Goal: Task Accomplishment & Management: Manage account settings

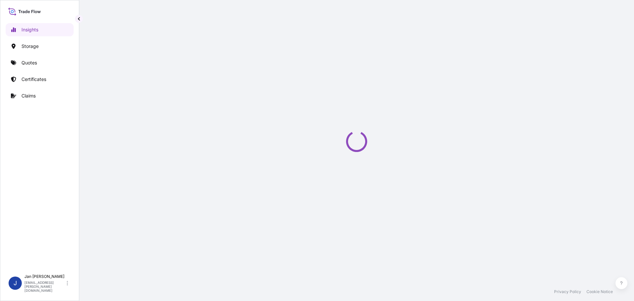
select select "2025"
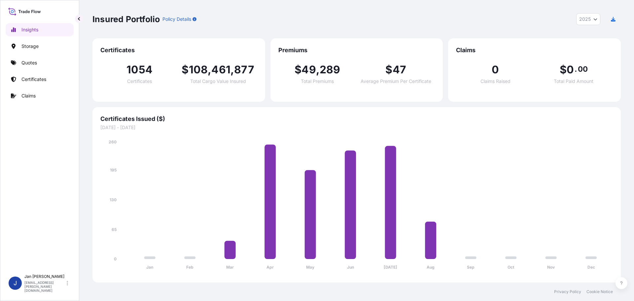
click at [33, 64] on p "Quotes" at bounding box center [29, 62] width 16 height 7
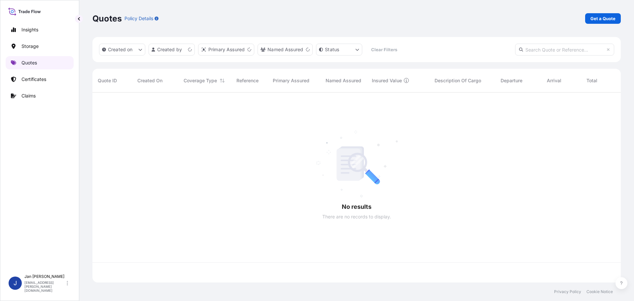
scroll to position [189, 523]
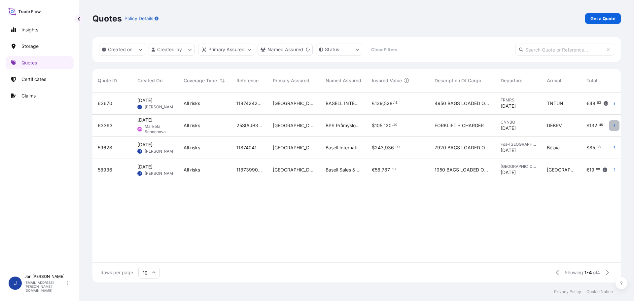
click at [612, 122] on button "button" at bounding box center [614, 125] width 11 height 11
click at [593, 138] on p "Duplicate quote" at bounding box center [587, 138] width 34 height 7
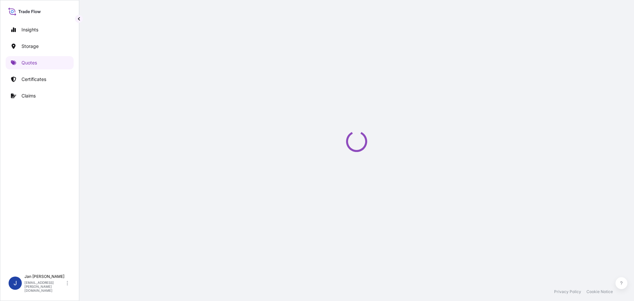
scroll to position [11, 0]
select select "Water"
select select "Road / [GEOGRAPHIC_DATA]"
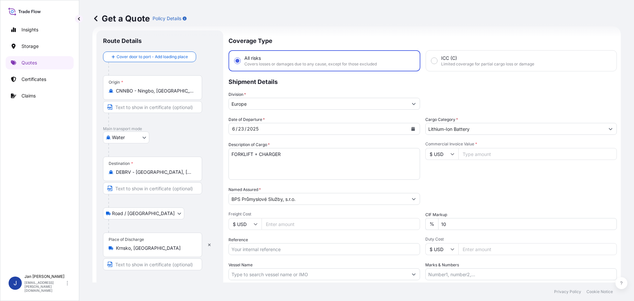
click at [39, 61] on link "Quotes" at bounding box center [40, 62] width 68 height 13
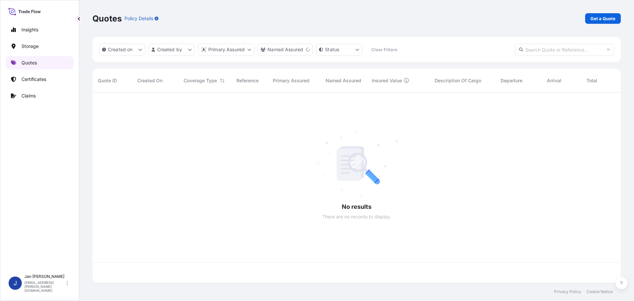
scroll to position [189, 523]
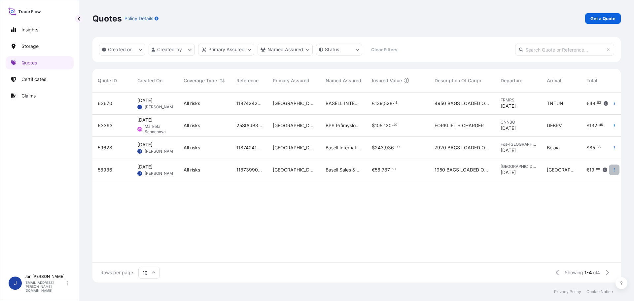
click at [612, 169] on button "button" at bounding box center [614, 169] width 11 height 11
click at [597, 183] on p "Duplicate quote" at bounding box center [587, 183] width 34 height 7
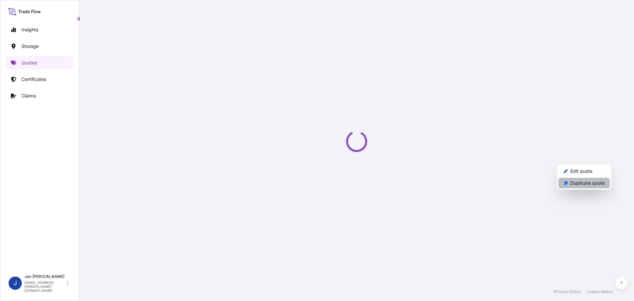
select select "Water"
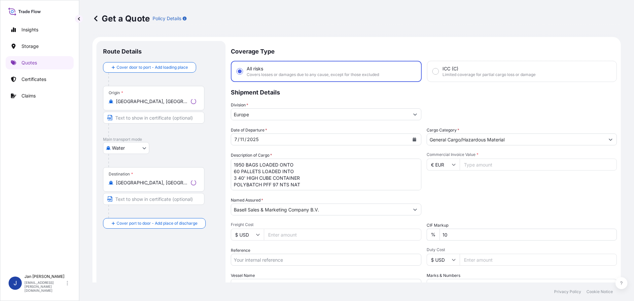
scroll to position [11, 0]
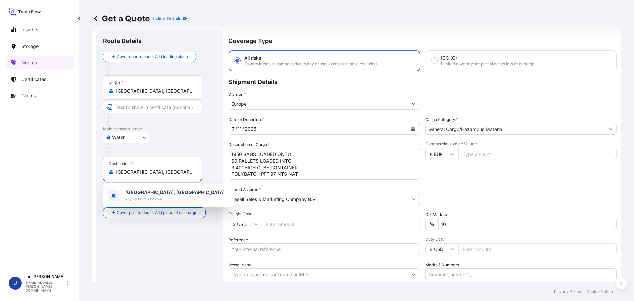
drag, startPoint x: 158, startPoint y: 174, endPoint x: 40, endPoint y: 170, distance: 118.2
click at [47, 169] on div "Insights Storage Quotes Certificates Claims J [PERSON_NAME] [EMAIL_ADDRESS][PER…" at bounding box center [317, 150] width 634 height 301
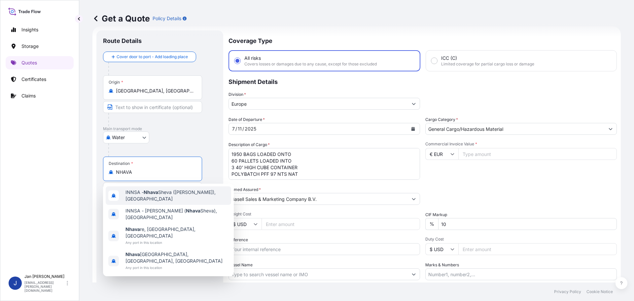
click at [142, 196] on span "INNSA - [GEOGRAPHIC_DATA] ([PERSON_NAME]), [GEOGRAPHIC_DATA]" at bounding box center [176, 195] width 103 height 13
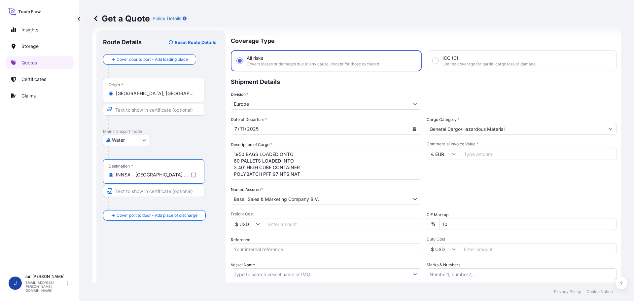
type input "INNSA - [GEOGRAPHIC_DATA] ([PERSON_NAME]), [GEOGRAPHIC_DATA]"
drag, startPoint x: 338, startPoint y: 182, endPoint x: 325, endPoint y: 180, distance: 12.7
click at [326, 180] on div "Date of Departure * [DATE] Cargo Category * General Cargo/Hazardous Material De…" at bounding box center [422, 198] width 388 height 164
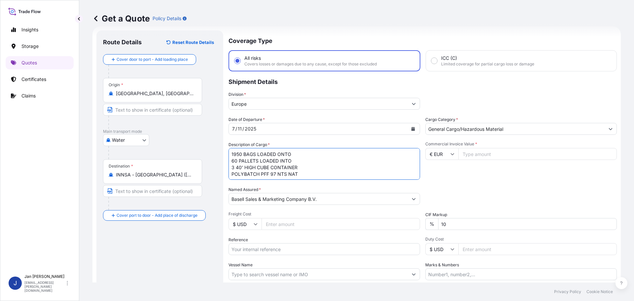
drag, startPoint x: 144, startPoint y: 151, endPoint x: 139, endPoint y: 139, distance: 12.7
click at [141, 145] on form "Route Details Reset Route Details Cover door to port - Add loading place Place …" at bounding box center [356, 179] width 528 height 307
click at [413, 127] on button "Calendar" at bounding box center [413, 128] width 11 height 11
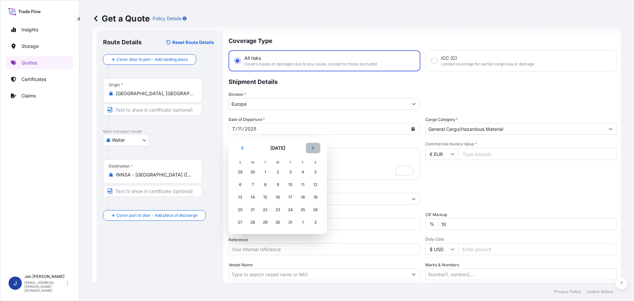
click at [311, 148] on button "Next" at bounding box center [313, 148] width 15 height 11
click at [250, 210] on div "18" at bounding box center [253, 210] width 12 height 12
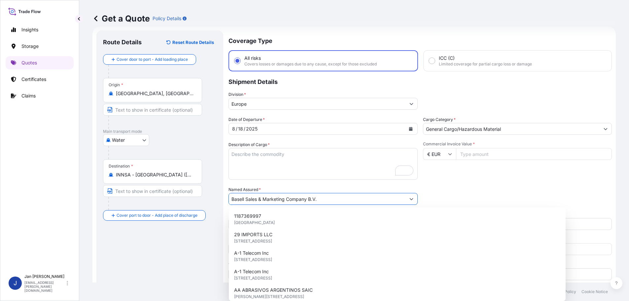
drag, startPoint x: 345, startPoint y: 200, endPoint x: 104, endPoint y: 202, distance: 241.0
click at [105, 202] on form "Route Details Reset Route Details Cover door to port - Add loading place Place …" at bounding box center [353, 179] width 523 height 307
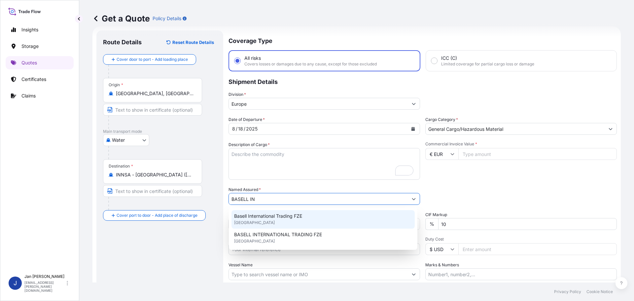
click at [262, 216] on span "Basell International Trading FZE" at bounding box center [268, 216] width 68 height 7
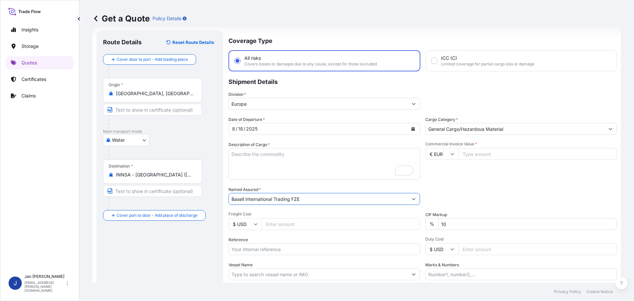
type input "Basell International Trading FZE"
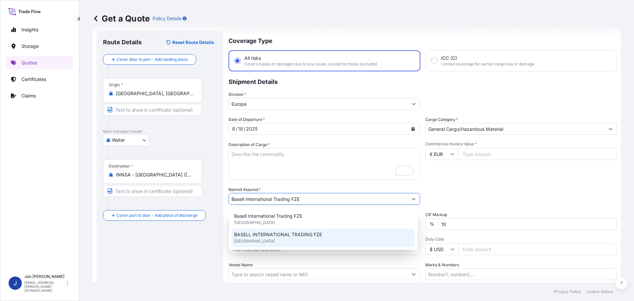
click at [201, 258] on div "Route Details Reset Route Details Cover door to port - Add loading place Place …" at bounding box center [160, 180] width 114 height 286
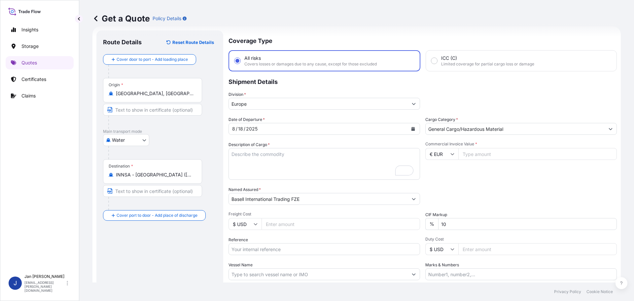
click at [248, 247] on input "Reference" at bounding box center [323, 249] width 191 height 12
paste input "5013174688 304233152"
click at [259, 249] on input "5013174688 304233152" at bounding box center [323, 249] width 191 height 12
click at [302, 251] on input "5013174688 304233152" at bounding box center [323, 249] width 191 height 12
paste input "1187416709"
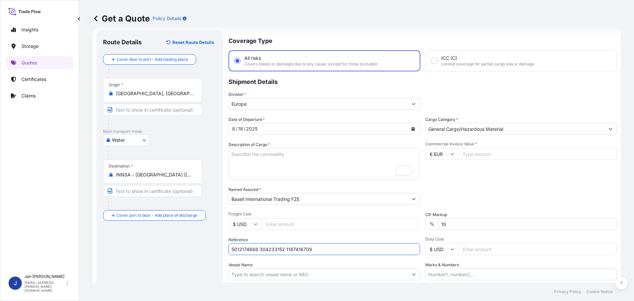
type input "5013174688 304233152 1187416709"
click at [285, 273] on input "Vessel Name" at bounding box center [318, 274] width 179 height 12
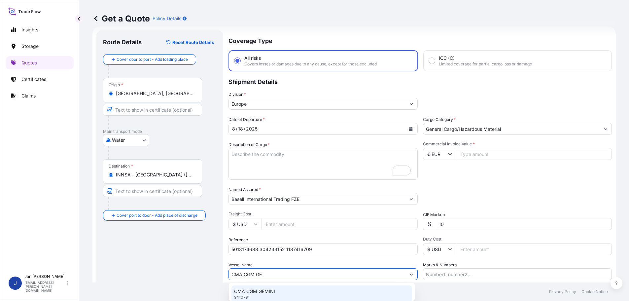
click at [248, 293] on p "CMA CGM GEMINI" at bounding box center [254, 291] width 41 height 7
type input "CMA CGM GEMINI"
click at [472, 152] on input "Commercial Invoice Value *" at bounding box center [537, 154] width 158 height 12
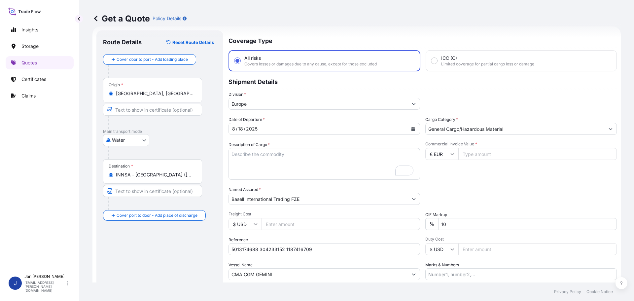
paste input "1187416709"
drag, startPoint x: 468, startPoint y: 154, endPoint x: 344, endPoint y: 153, distance: 123.5
click at [353, 154] on div "Date of Departure * [DATE] Cargo Category * General Cargo/Hazardous Material De…" at bounding box center [422, 198] width 388 height 164
paste input "47891.25"
type input "47891.25"
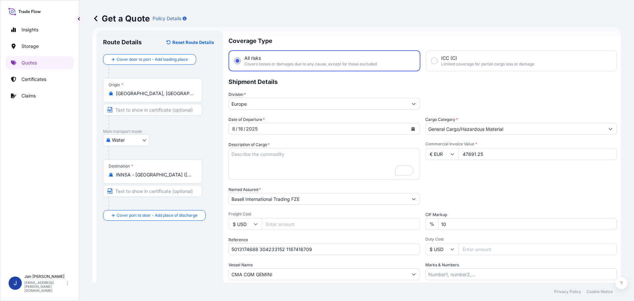
click at [497, 187] on div "Packing Category Type to search a container mode Please select a primary mode o…" at bounding box center [520, 195] width 191 height 18
click at [285, 172] on textarea "1950 BAGS LOADED ONTO 60 PALLETS LOADED INTO 3 40' HIGH CUBE CONTAINER POLYBATC…" at bounding box center [323, 164] width 191 height 32
paste textarea "BAGS LOADED ONTO 18 PALLETS LOADED INTO 1 40' HIGH CUBE CONTAINER HOSTALEN GD 4…"
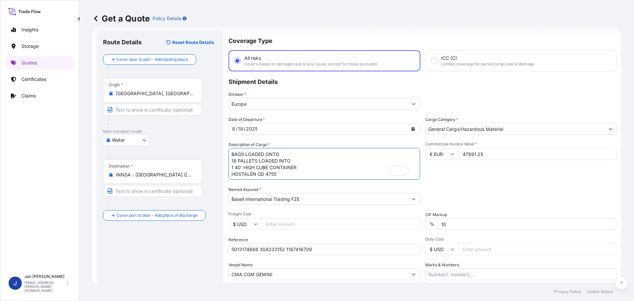
click at [230, 154] on textarea "1950 BAGS LOADED ONTO 60 PALLETS LOADED INTO 3 40' HIGH CUBE CONTAINER POLYBATC…" at bounding box center [323, 164] width 191 height 32
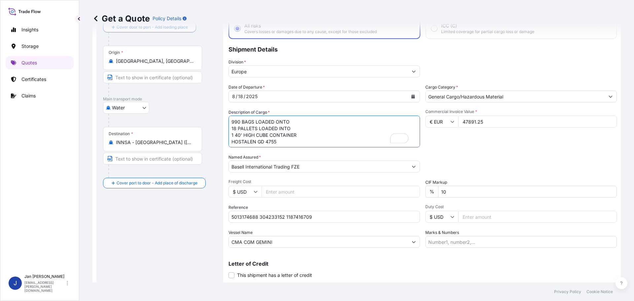
scroll to position [61, 0]
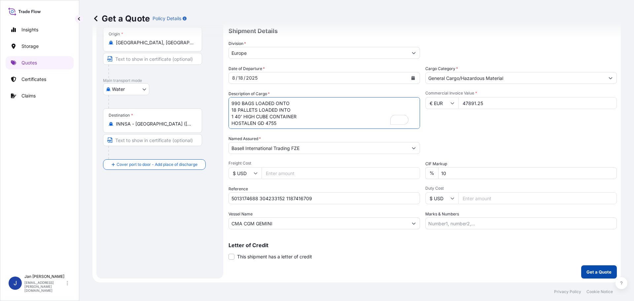
type textarea "990 BAGS LOADED ONTO 18 PALLETS LOADED INTO 1 40' HIGH CUBE CONTAINER HOSTALEN …"
click at [589, 271] on p "Get a Quote" at bounding box center [598, 271] width 25 height 7
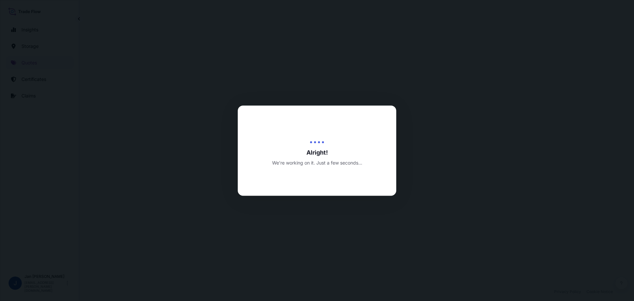
select select "Water"
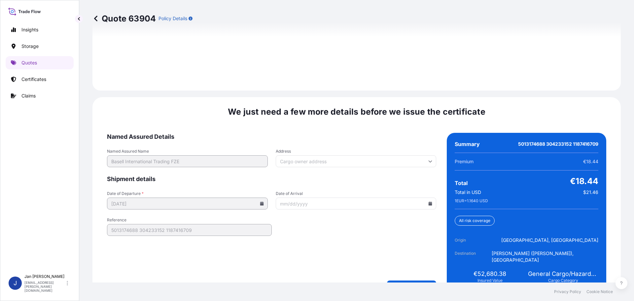
scroll to position [958, 0]
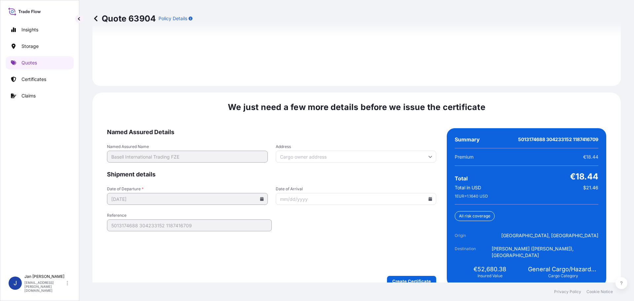
click at [429, 197] on icon at bounding box center [430, 199] width 4 height 4
click at [395, 159] on button "31" at bounding box center [400, 158] width 11 height 11
type input "[DATE]"
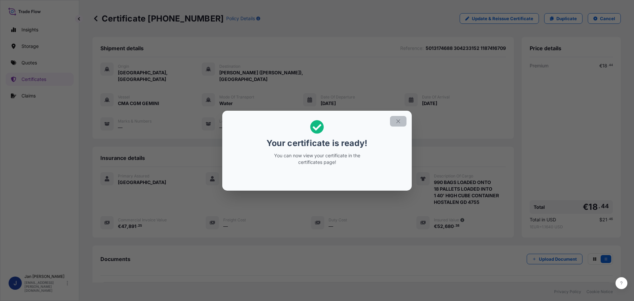
click at [396, 118] on icon "button" at bounding box center [398, 121] width 6 height 6
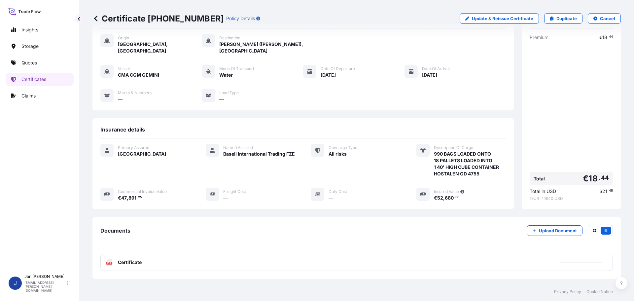
scroll to position [66, 0]
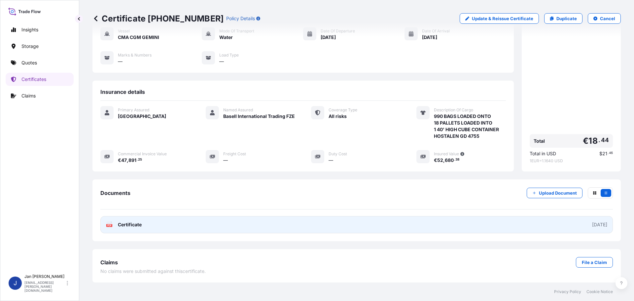
click at [110, 222] on icon at bounding box center [110, 224] width 6 height 7
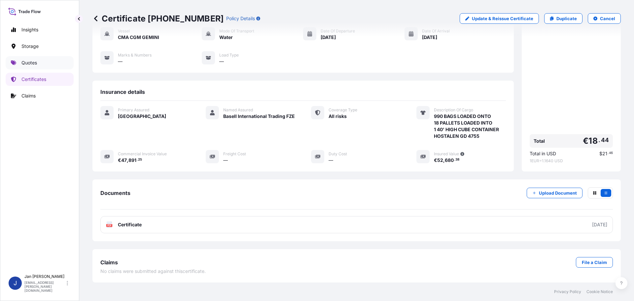
click at [38, 58] on link "Quotes" at bounding box center [40, 62] width 68 height 13
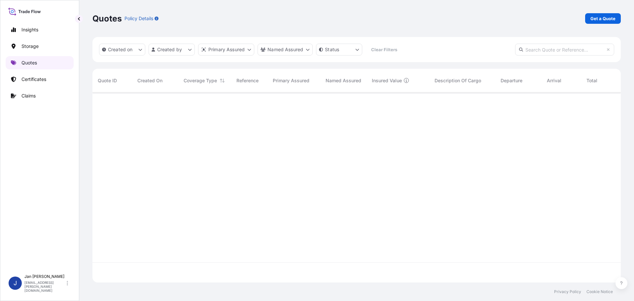
scroll to position [189, 523]
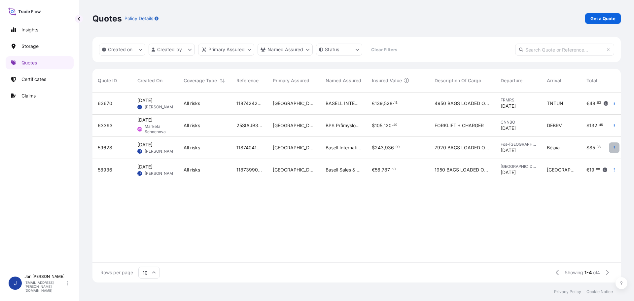
click at [611, 145] on button "button" at bounding box center [614, 147] width 11 height 11
click at [597, 160] on p "Duplicate quote" at bounding box center [587, 160] width 34 height 7
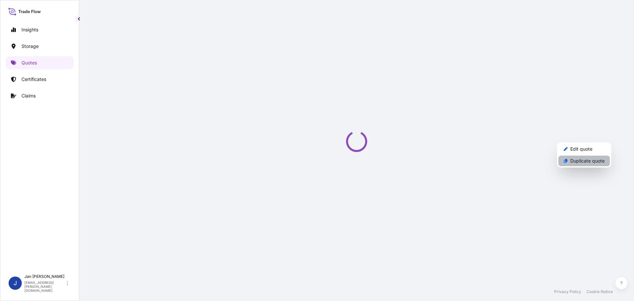
select select "Water"
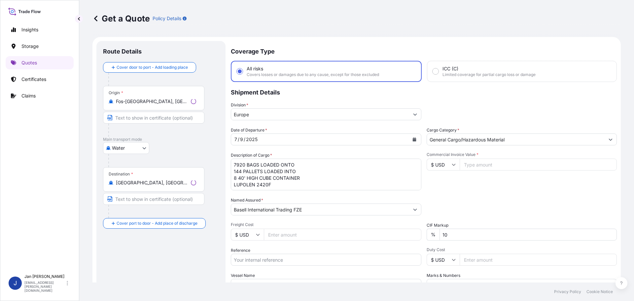
scroll to position [11, 0]
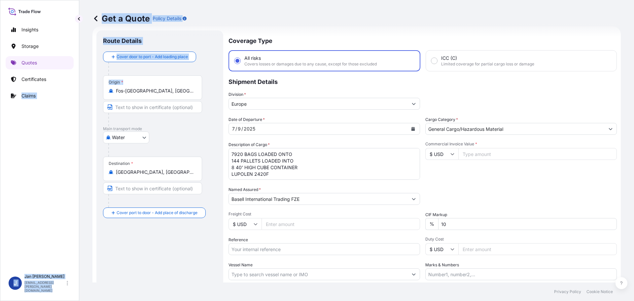
drag, startPoint x: 163, startPoint y: 94, endPoint x: -11, endPoint y: 93, distance: 173.3
click at [0, 93] on html "Insights Storage Quotes Certificates Claims J [PERSON_NAME] [EMAIL_ADDRESS][PER…" at bounding box center [317, 150] width 634 height 301
click at [139, 89] on input "Fos-[GEOGRAPHIC_DATA], [GEOGRAPHIC_DATA]" at bounding box center [155, 90] width 78 height 7
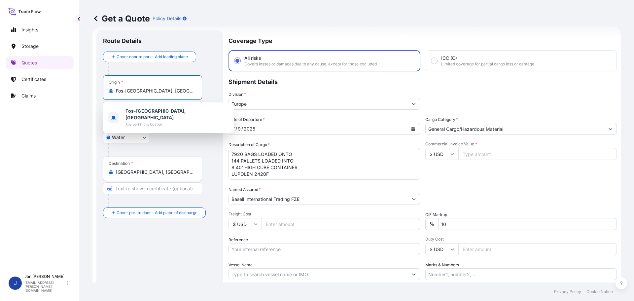
drag, startPoint x: 164, startPoint y: 93, endPoint x: 39, endPoint y: 90, distance: 125.5
click at [54, 93] on div "Insights Storage Quotes Certificates Claims J [PERSON_NAME] [EMAIL_ADDRESS][PER…" at bounding box center [317, 150] width 634 height 301
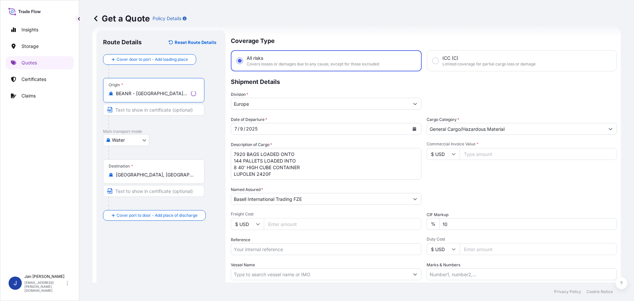
type input "BEANR - [GEOGRAPHIC_DATA], [GEOGRAPHIC_DATA]"
drag, startPoint x: 73, startPoint y: 171, endPoint x: 39, endPoint y: 169, distance: 34.4
click at [54, 171] on div "Insights Storage Quotes Certificates Claims J [PERSON_NAME] [EMAIL_ADDRESS][PER…" at bounding box center [317, 150] width 634 height 301
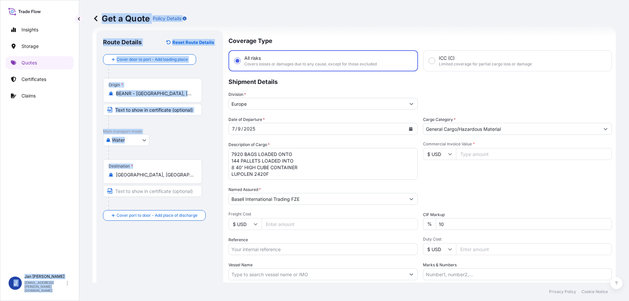
click at [163, 180] on div "Destination * [GEOGRAPHIC_DATA], [GEOGRAPHIC_DATA]" at bounding box center [152, 171] width 99 height 24
click at [163, 178] on input "[GEOGRAPHIC_DATA], [GEOGRAPHIC_DATA]" at bounding box center [155, 174] width 78 height 7
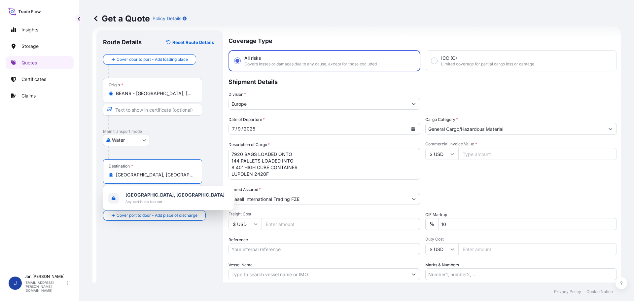
drag, startPoint x: 149, startPoint y: 177, endPoint x: 78, endPoint y: 177, distance: 70.3
click at [78, 177] on div "Insights Storage Quotes Certificates Claims J [PERSON_NAME] [EMAIL_ADDRESS][PER…" at bounding box center [317, 150] width 634 height 301
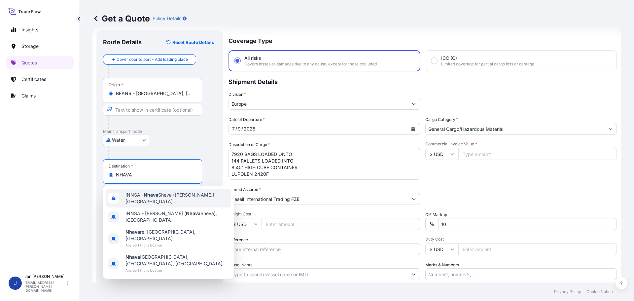
click at [134, 197] on span "INNSA - [GEOGRAPHIC_DATA] ([PERSON_NAME]), [GEOGRAPHIC_DATA]" at bounding box center [176, 197] width 103 height 13
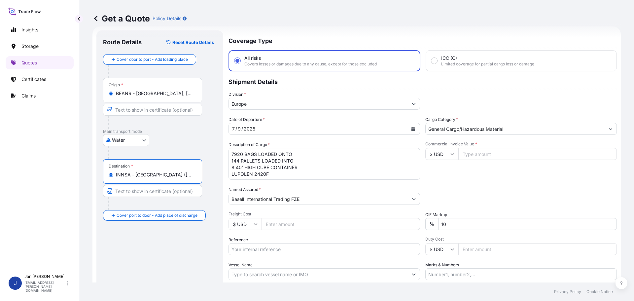
type input "INNSA - [GEOGRAPHIC_DATA] ([PERSON_NAME]), [GEOGRAPHIC_DATA]"
click at [411, 127] on icon "Calendar" at bounding box center [413, 129] width 4 height 4
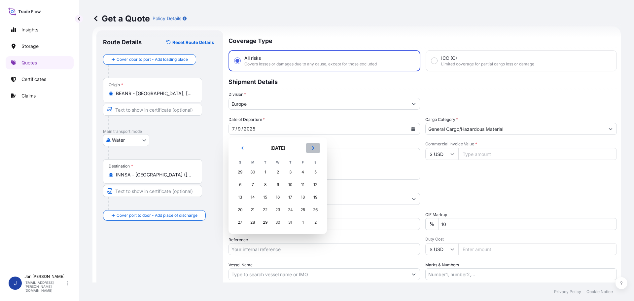
click at [313, 149] on icon "Next" at bounding box center [313, 147] width 2 height 3
click at [252, 211] on div "18" at bounding box center [253, 210] width 12 height 12
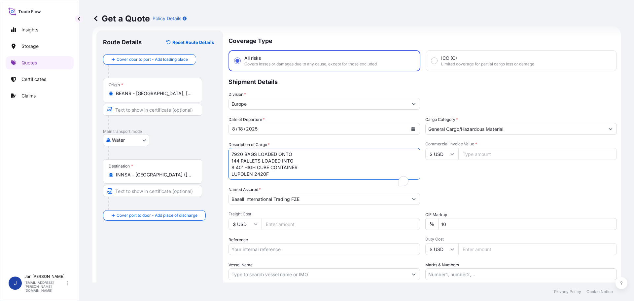
drag, startPoint x: 309, startPoint y: 172, endPoint x: 157, endPoint y: 143, distance: 154.9
click at [157, 143] on form "Route Details Reset Route Details Cover door to port - Add loading place Place …" at bounding box center [356, 179] width 528 height 307
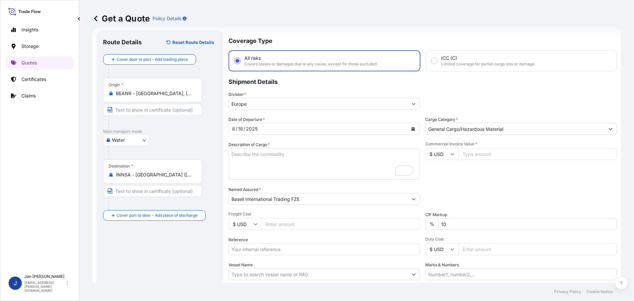
click at [275, 223] on input "Freight Cost" at bounding box center [340, 224] width 158 height 12
click at [267, 248] on input "Reference" at bounding box center [323, 249] width 191 height 12
drag, startPoint x: 266, startPoint y: 253, endPoint x: 181, endPoint y: 244, distance: 85.3
click at [178, 244] on form "Route Details Reset Route Details Cover door to port - Add loading place Place …" at bounding box center [356, 179] width 528 height 307
paste input "5013174687 304233151"
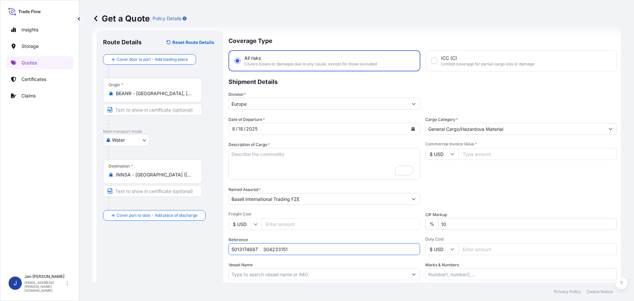
click at [258, 250] on input "5013174687 304233151" at bounding box center [323, 249] width 191 height 12
click at [300, 250] on input "5013174687 304233151" at bounding box center [323, 249] width 191 height 12
paste input "1187416651"
type input "5013174687 304233151 1187416651"
click at [283, 276] on input "Vessel Name" at bounding box center [318, 274] width 179 height 12
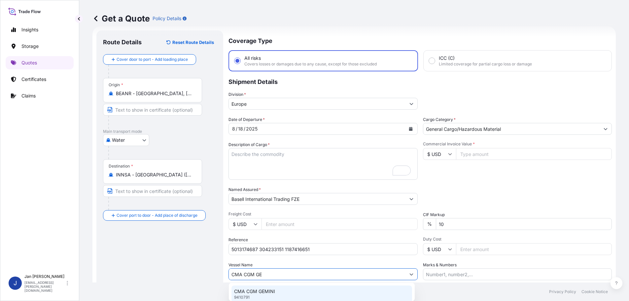
click at [269, 289] on p "CMA CGM GEMINI" at bounding box center [254, 291] width 41 height 7
type input "CMA CGM GEMINI"
click at [453, 154] on input "$ USD" at bounding box center [441, 154] width 33 height 12
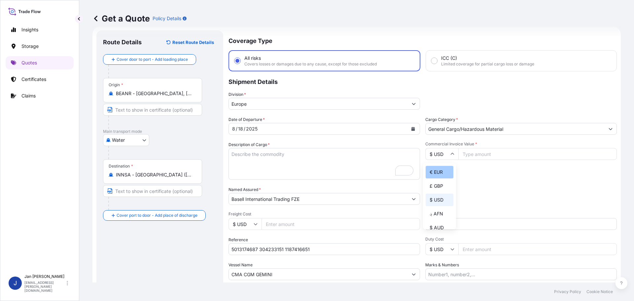
click at [435, 170] on div "€ EUR" at bounding box center [440, 172] width 28 height 13
type input "€ EUR"
click at [475, 153] on input "Commercial Invoice Value *" at bounding box center [537, 154] width 158 height 12
paste input "1187416651"
type input "1187416651"
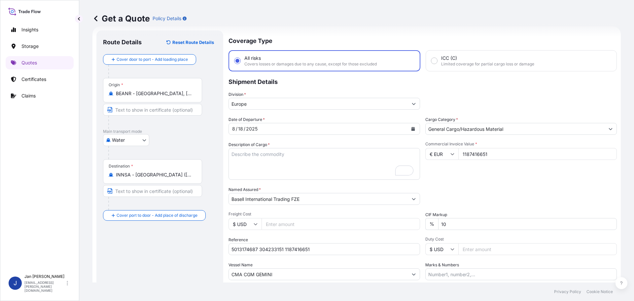
click at [392, 154] on div "Date of Departure * [DATE] Cargo Category * General Cargo/Hazardous Material De…" at bounding box center [422, 198] width 388 height 164
paste input "47891.25"
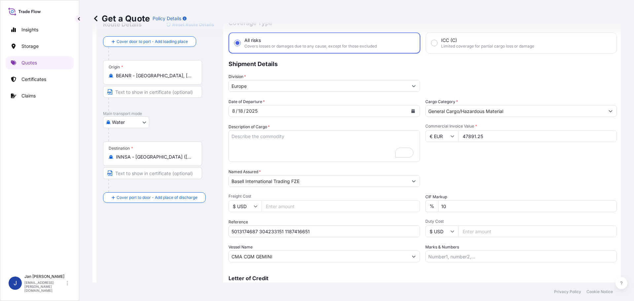
scroll to position [61, 0]
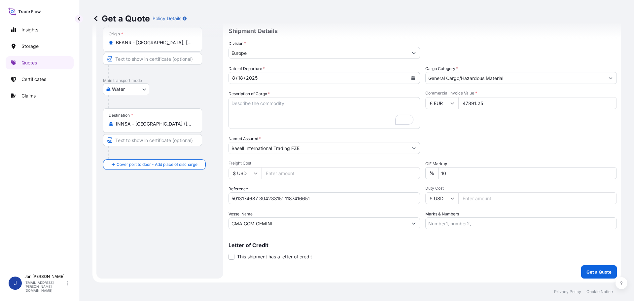
type input "47891.25"
click at [591, 265] on div "Coverage Type All risks Covers losses or damages due to any cause, except for t…" at bounding box center [422, 129] width 388 height 299
click at [588, 268] on button "Get a Quote" at bounding box center [599, 271] width 36 height 13
drag, startPoint x: 282, startPoint y: 120, endPoint x: 261, endPoint y: 113, distance: 22.3
click at [281, 119] on textarea "7920 BAGS LOADED ONTO 144 PALLETS LOADED INTO 8 40' HIGH CUBE CONTAINER LUPOLEN…" at bounding box center [323, 113] width 191 height 32
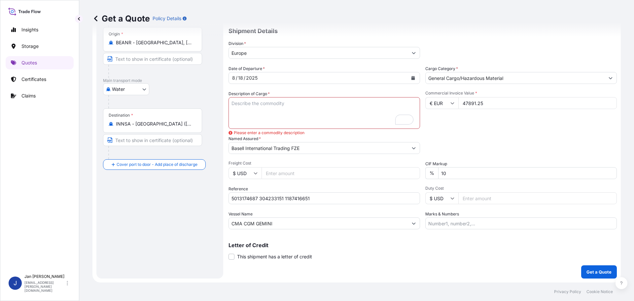
paste textarea "BAGS LOADED ONTO 18 PALLETS LOADED INTO 1 40' HIGH CUBE CONTAINER HOSTALEN GD 4…"
click at [231, 103] on textarea "7920 BAGS LOADED ONTO 144 PALLETS LOADED INTO 8 40' HIGH CUBE CONTAINER LUPOLEN…" at bounding box center [323, 113] width 191 height 32
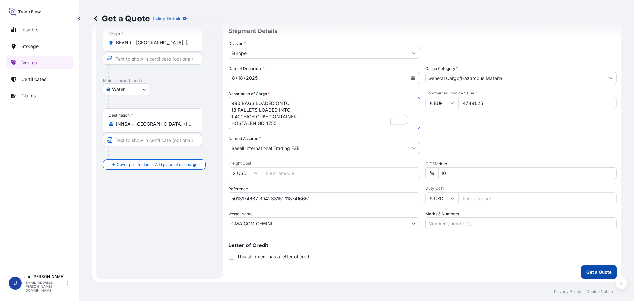
type textarea "990 BAGS LOADED ONTO 18 PALLETS LOADED INTO 1 40' HIGH CUBE CONTAINER HOSTALEN …"
click at [601, 271] on p "Get a Quote" at bounding box center [598, 271] width 25 height 7
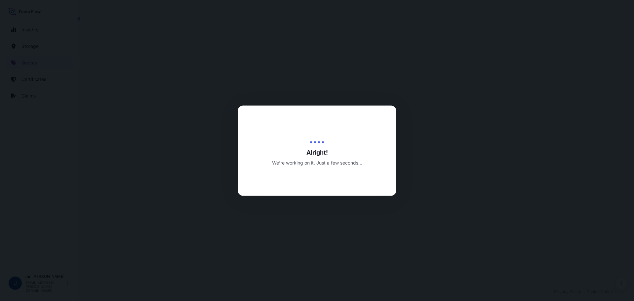
select select "Water"
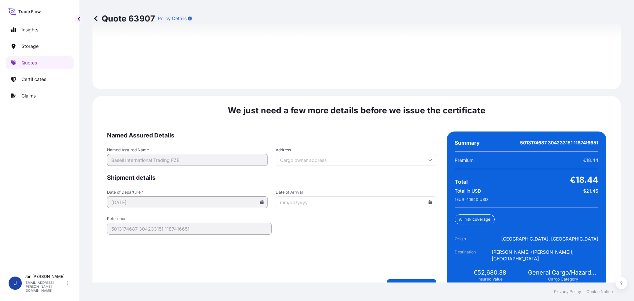
scroll to position [958, 0]
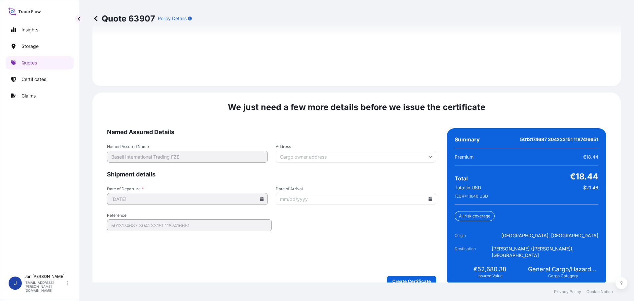
click at [429, 197] on icon at bounding box center [431, 199] width 4 height 4
click at [398, 81] on icon at bounding box center [398, 81] width 3 height 4
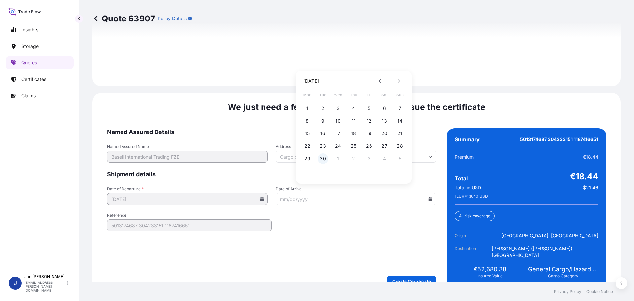
click at [323, 158] on button "30" at bounding box center [323, 158] width 11 height 11
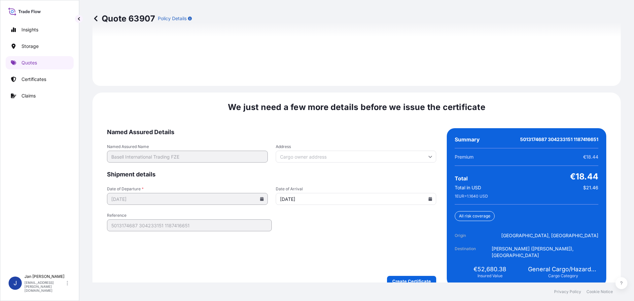
type input "[DATE]"
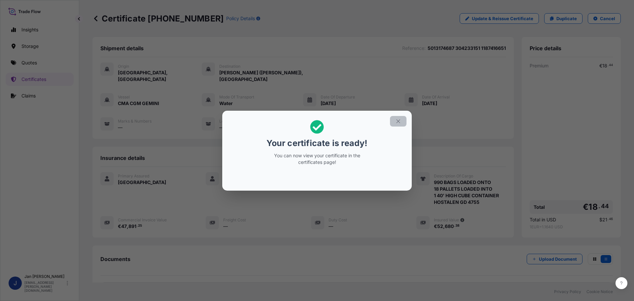
click at [402, 119] on button "button" at bounding box center [398, 121] width 17 height 11
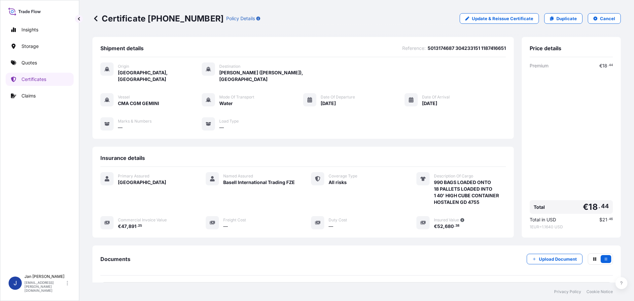
click at [227, 255] on div "Documents Upload Document" at bounding box center [356, 264] width 512 height 22
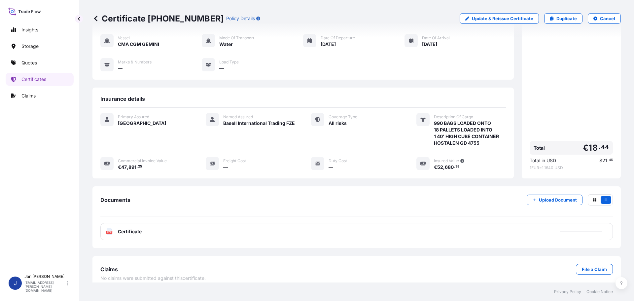
scroll to position [66, 0]
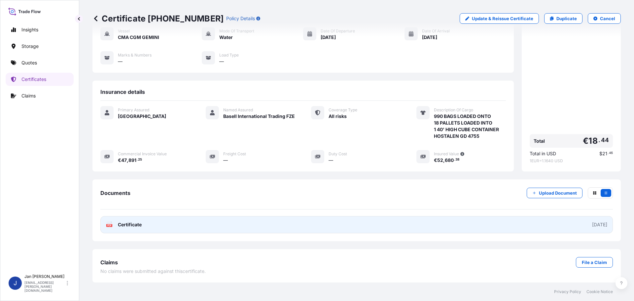
click at [107, 225] on text "PDF" at bounding box center [109, 225] width 4 height 2
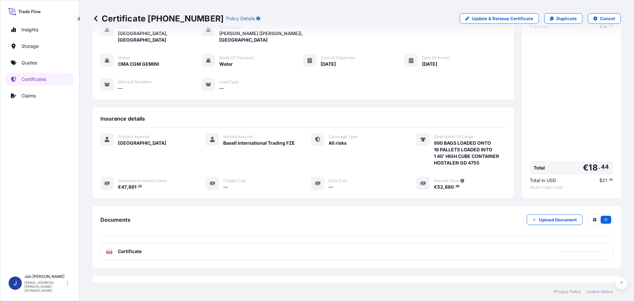
scroll to position [0, 0]
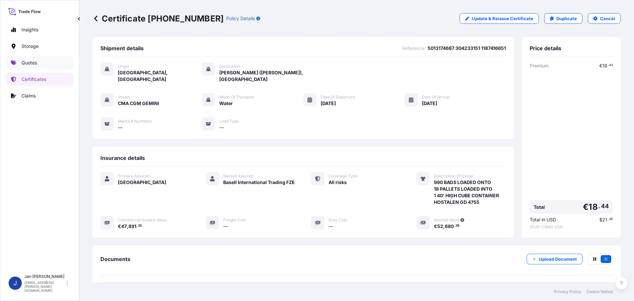
click at [34, 61] on p "Quotes" at bounding box center [29, 62] width 16 height 7
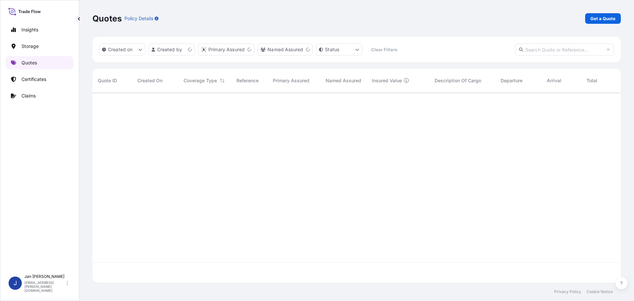
scroll to position [189, 523]
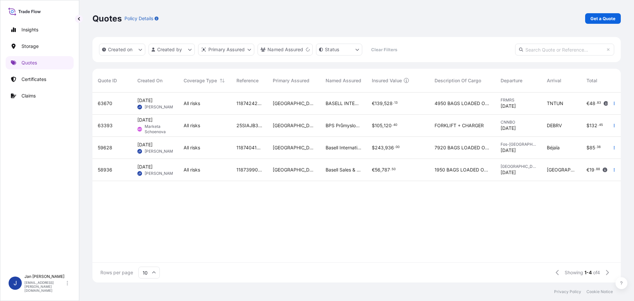
click at [531, 53] on input "text" at bounding box center [564, 50] width 99 height 12
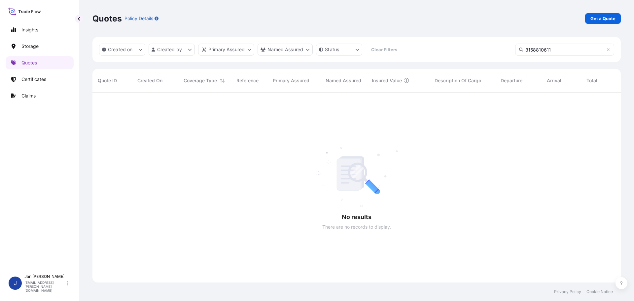
scroll to position [209, 523]
drag, startPoint x: 567, startPoint y: 51, endPoint x: 439, endPoint y: 52, distance: 128.1
click at [440, 52] on div "Created on Created by Primary Assured Named Assured Status Clear Filters 315881…" at bounding box center [356, 49] width 528 height 25
type input "5013174688"
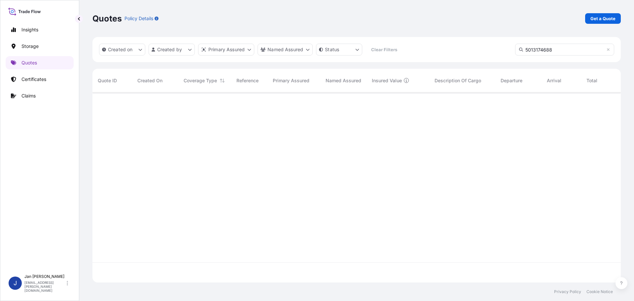
scroll to position [209, 523]
drag, startPoint x: 569, startPoint y: 51, endPoint x: 323, endPoint y: 46, distance: 246.3
click at [327, 46] on div "Created on Created by Primary Assured Named Assured Status Clear Filters 501317…" at bounding box center [356, 49] width 528 height 25
type input "5013174688"
click at [34, 77] on p "Certificates" at bounding box center [33, 79] width 25 height 7
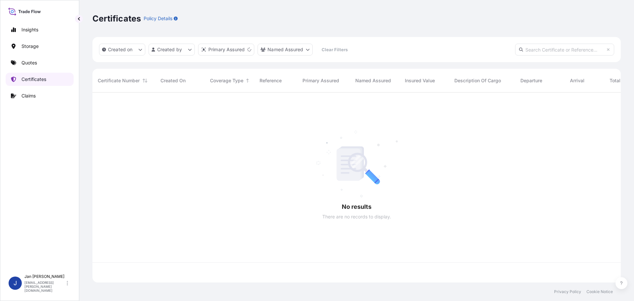
scroll to position [189, 523]
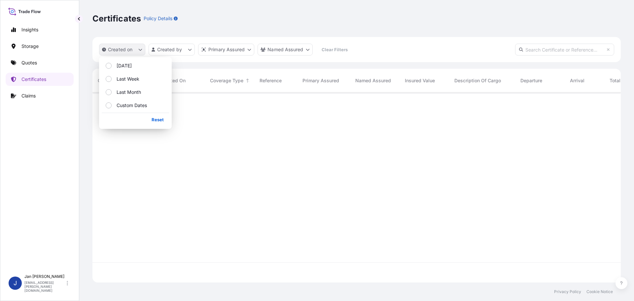
click at [120, 50] on p "Created on" at bounding box center [120, 49] width 25 height 7
click at [119, 65] on p "[DATE]" at bounding box center [124, 65] width 15 height 7
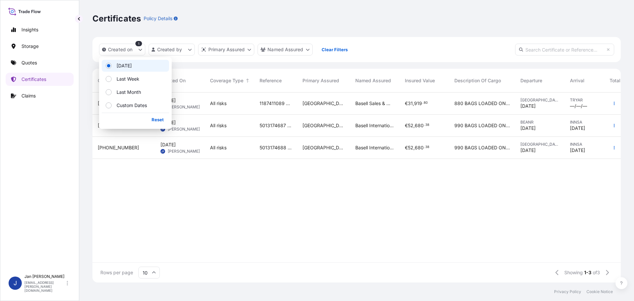
click at [406, 47] on div "Created on 1 Created by Primary Assured Named Assured Clear Filters" at bounding box center [356, 49] width 528 height 25
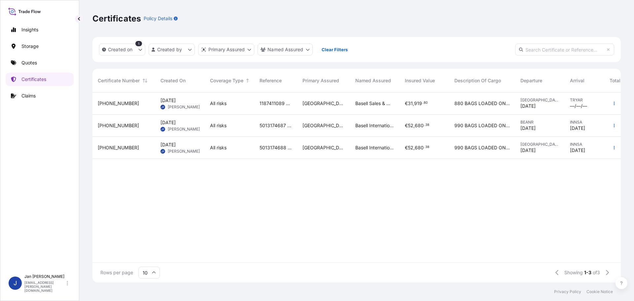
click at [138, 152] on div "[PHONE_NUMBER]" at bounding box center [123, 148] width 63 height 22
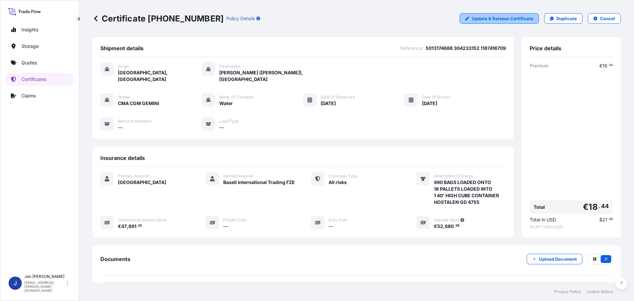
click at [486, 21] on p "Update & Reissue Certificate" at bounding box center [502, 18] width 61 height 7
select select "Water"
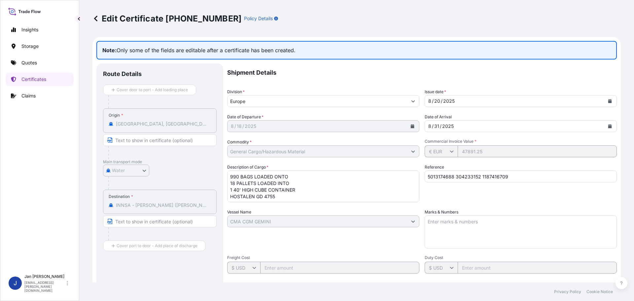
click at [604, 124] on button "Calendar" at bounding box center [609, 126] width 11 height 11
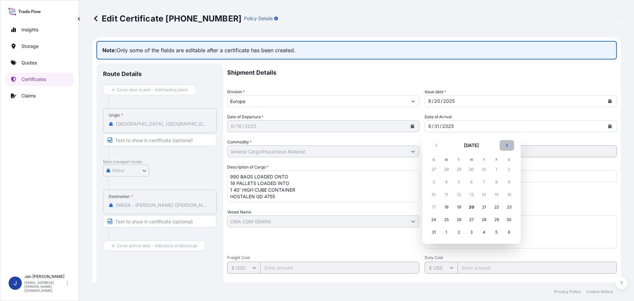
click at [507, 145] on icon "Next" at bounding box center [507, 145] width 4 height 4
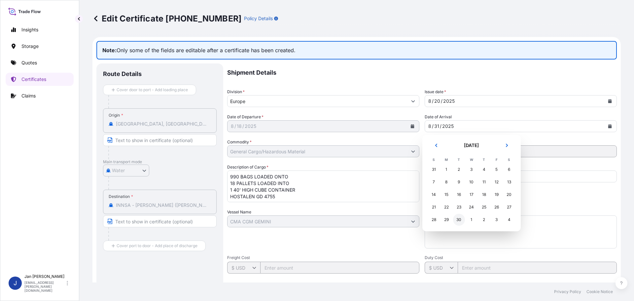
click at [457, 219] on div "30" at bounding box center [459, 220] width 12 height 12
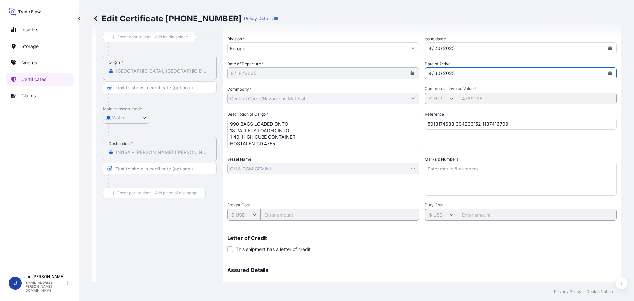
scroll to position [118, 0]
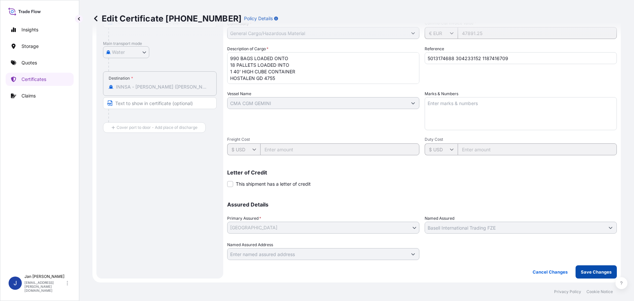
click at [590, 273] on p "Save Changes" at bounding box center [596, 271] width 31 height 7
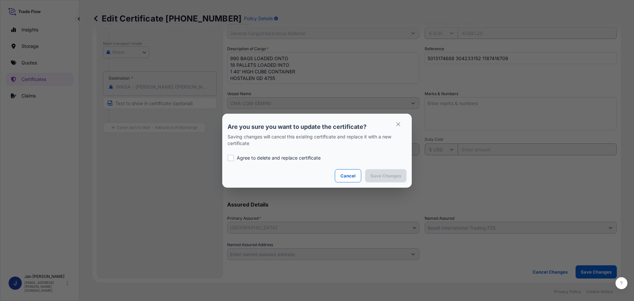
click at [294, 160] on p "Agree to delete and replace certificate" at bounding box center [279, 158] width 84 height 7
checkbox input "true"
click at [379, 176] on p "Save Changes" at bounding box center [385, 175] width 31 height 7
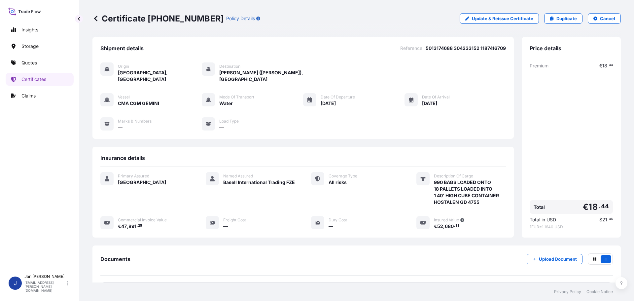
scroll to position [66, 0]
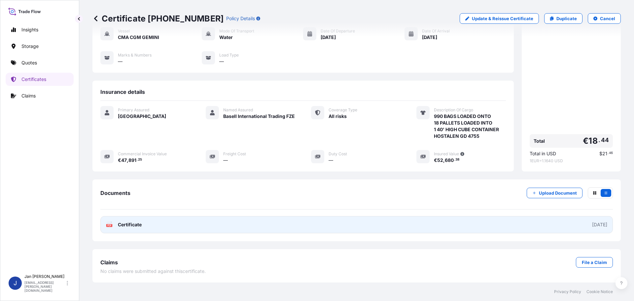
click at [109, 225] on text "PDF" at bounding box center [109, 225] width 4 height 2
